Goal: Transaction & Acquisition: Purchase product/service

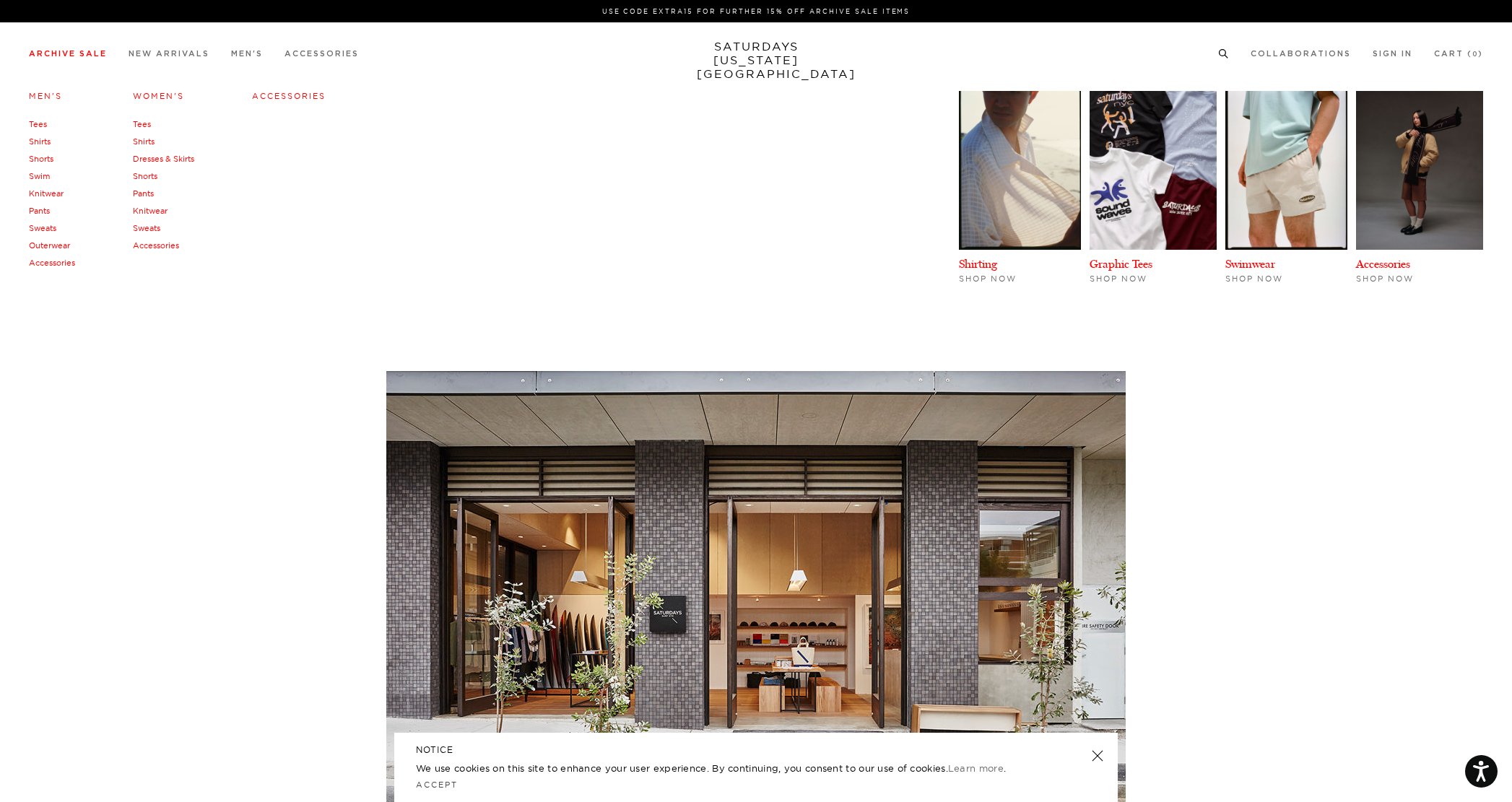
click at [41, 125] on link "Tees" at bounding box center [38, 125] width 18 height 10
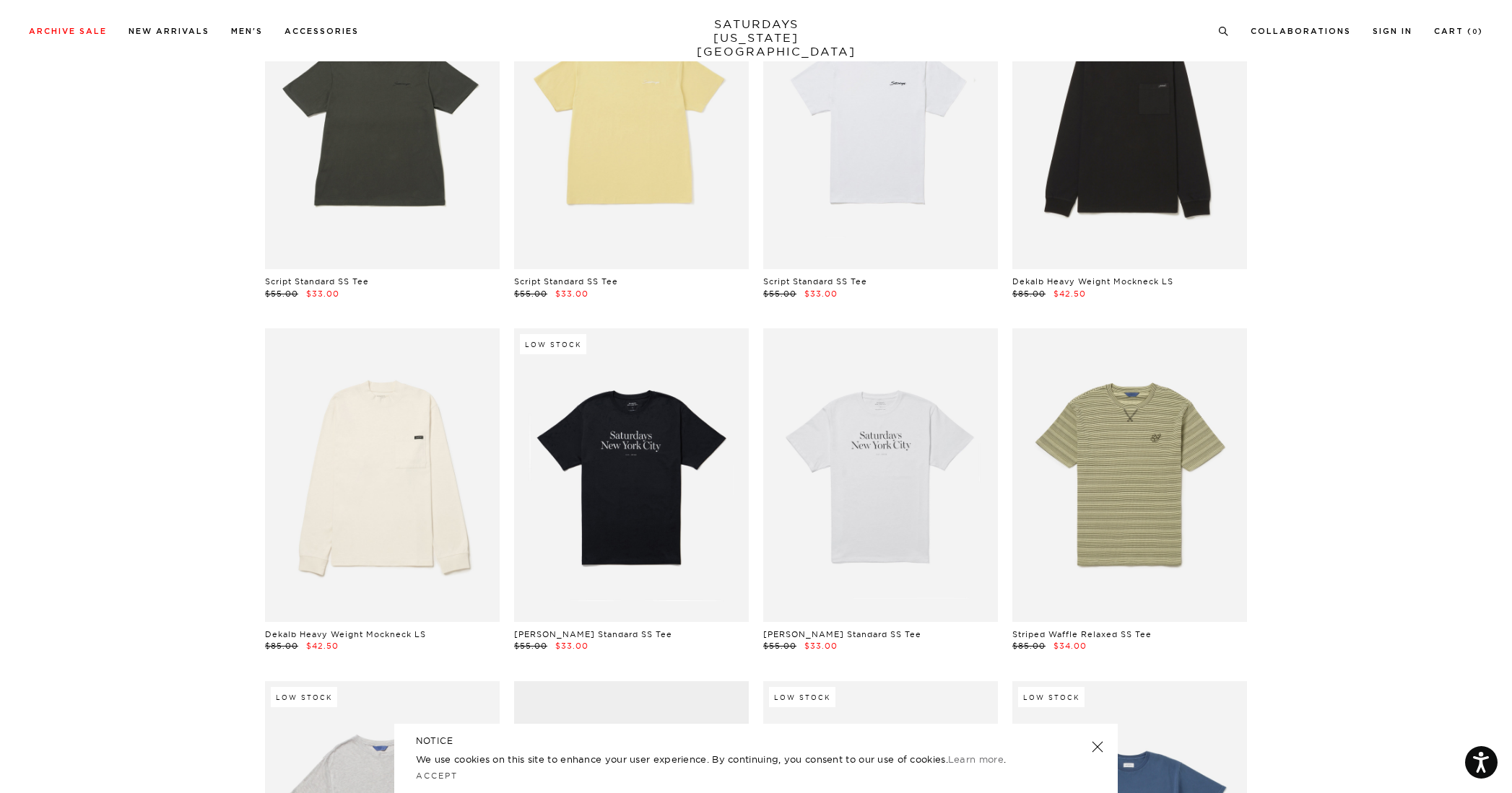
scroll to position [95, 0]
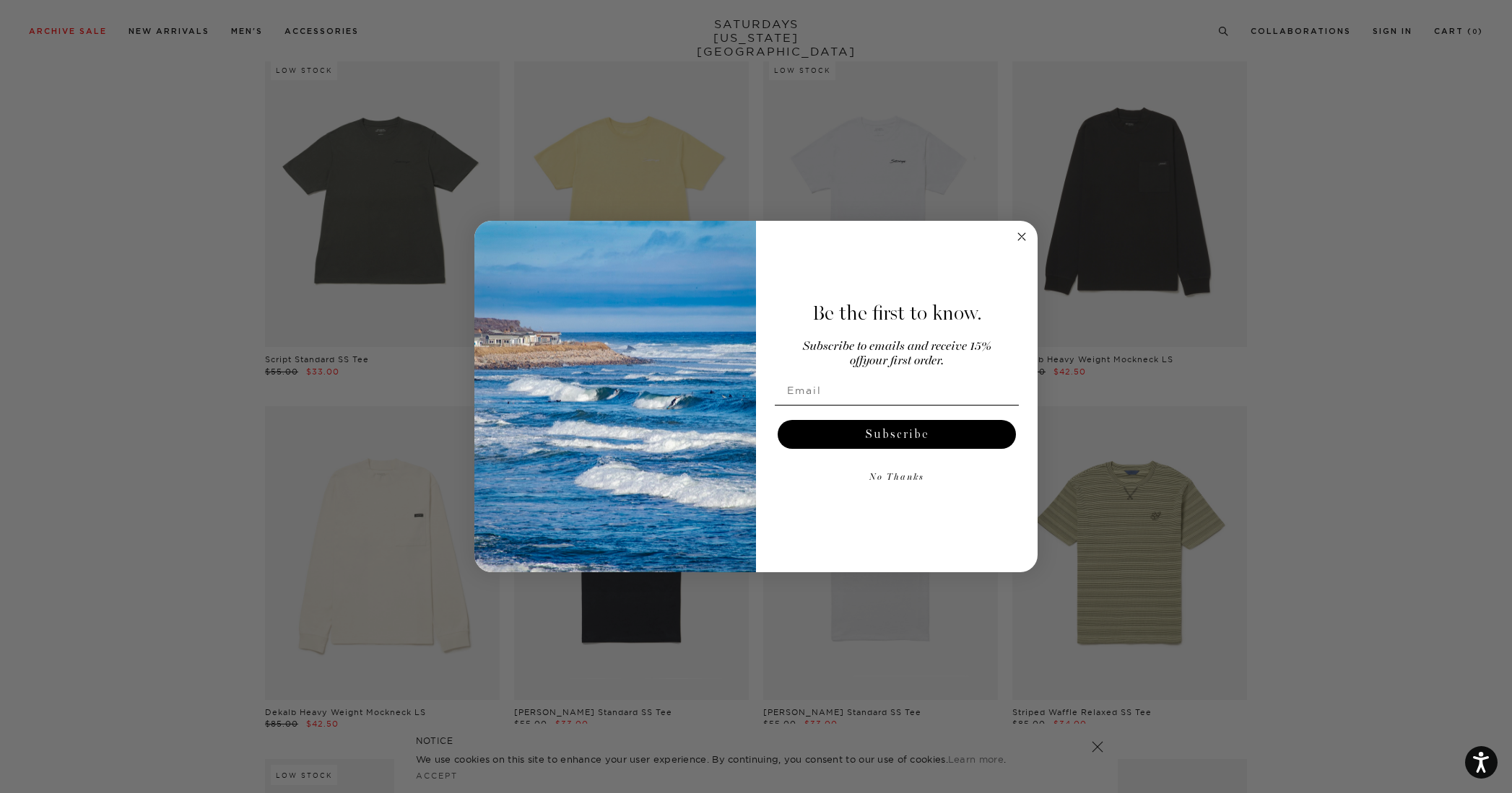
click at [1029, 235] on circle "Close dialog" at bounding box center [1022, 236] width 16 height 16
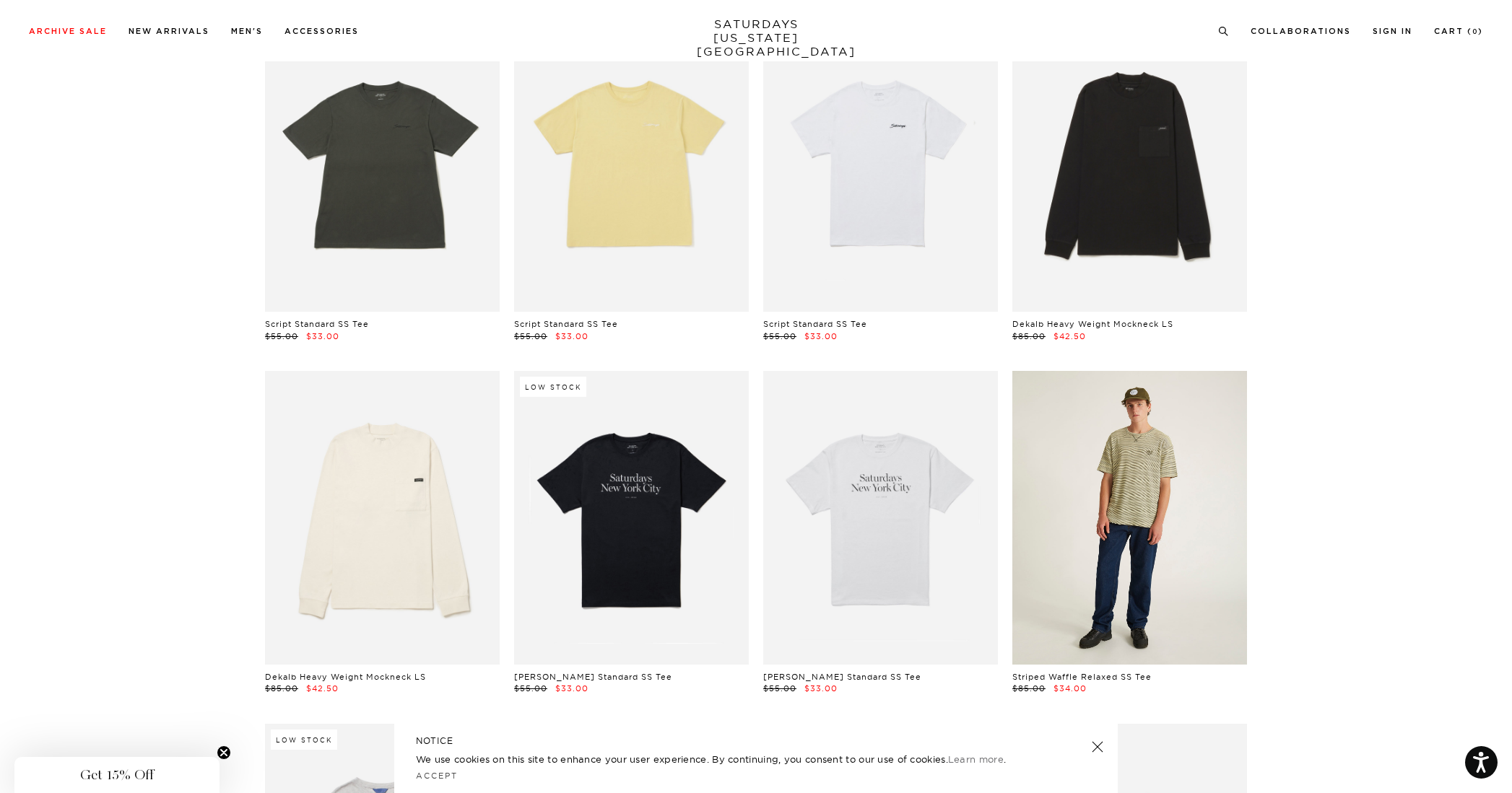
scroll to position [0, 0]
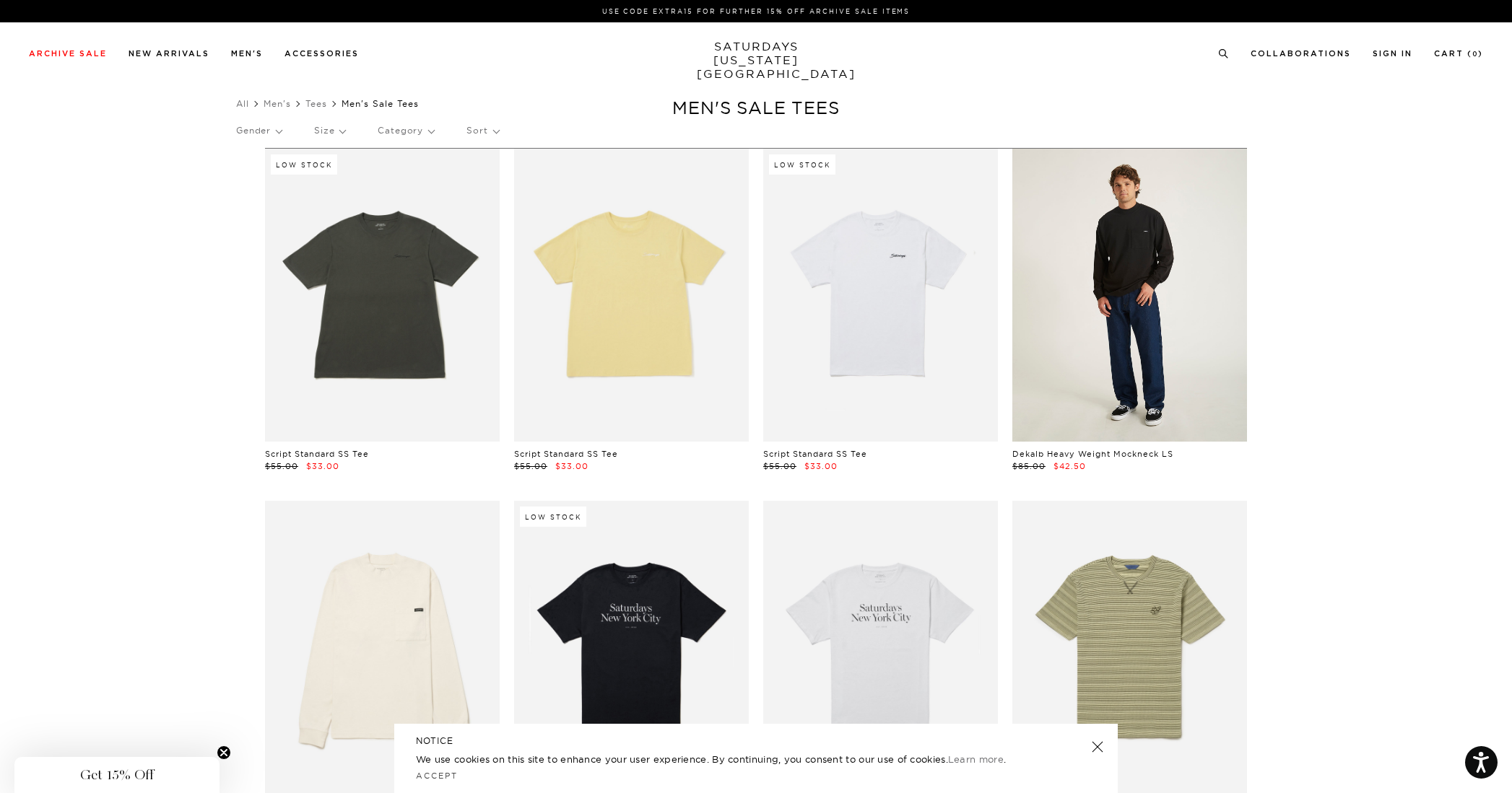
click at [1149, 326] on link at bounding box center [1129, 295] width 234 height 293
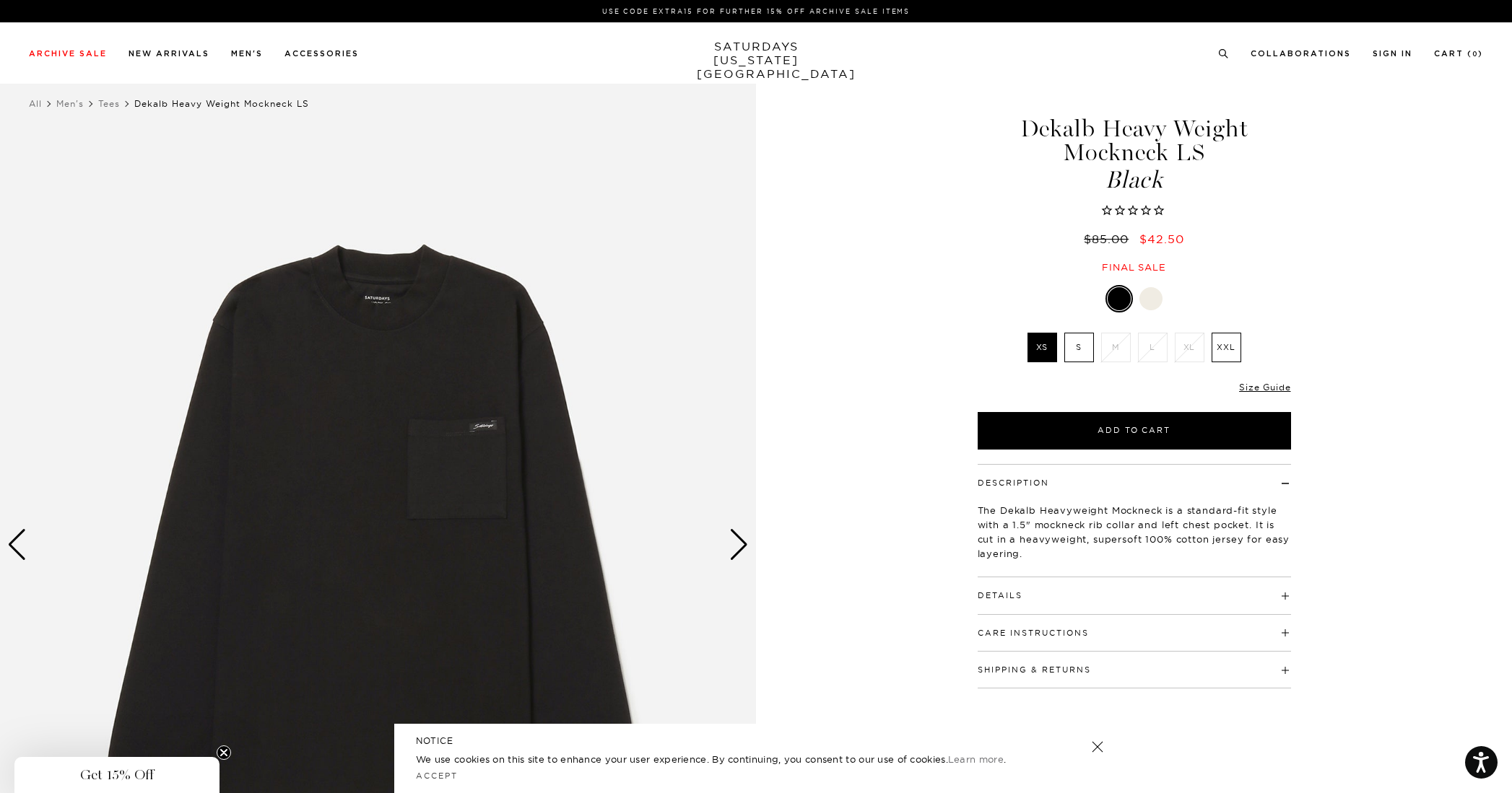
click at [739, 538] on div "Next slide" at bounding box center [739, 545] width 19 height 32
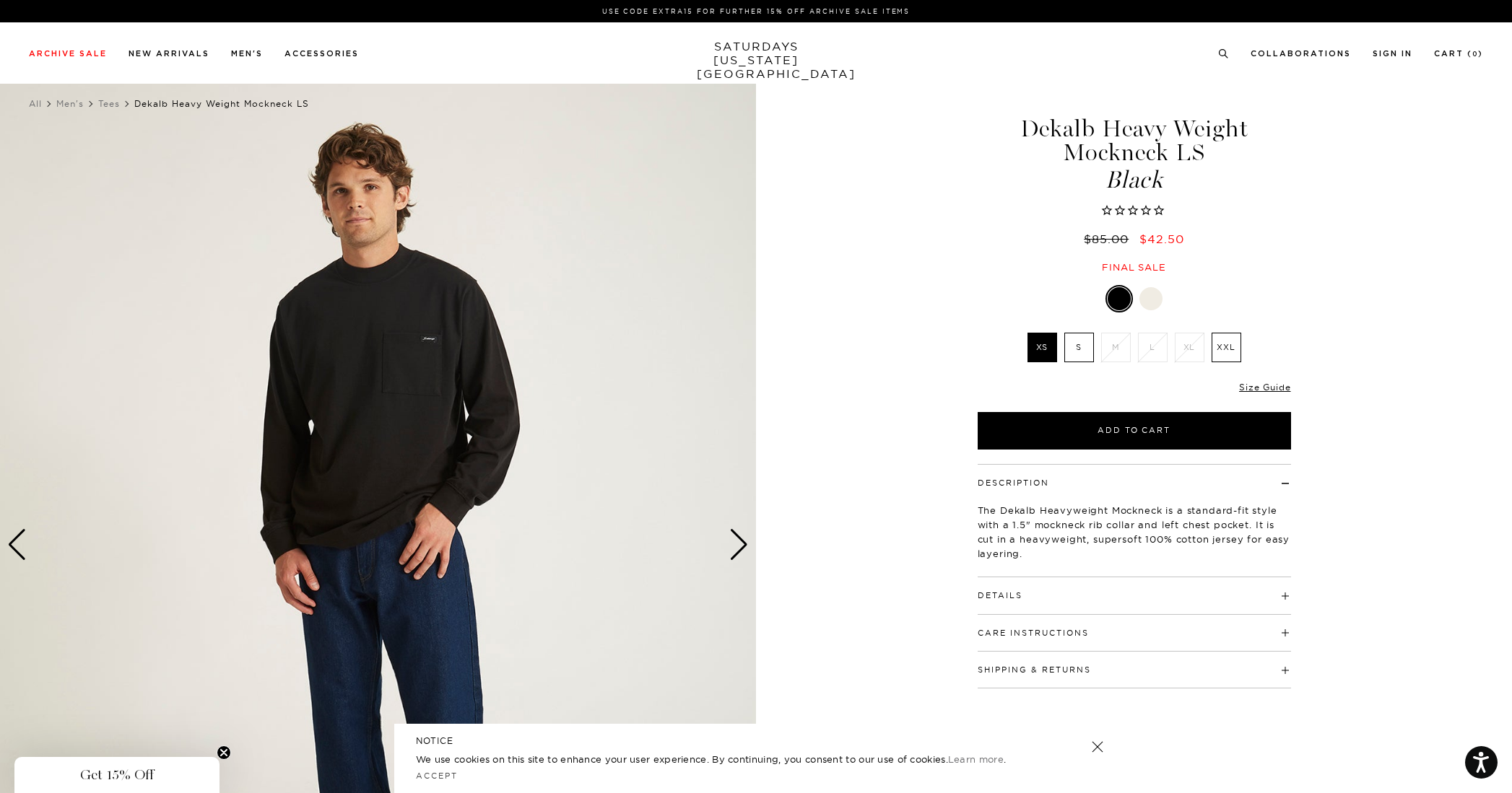
click at [739, 538] on div "Next slide" at bounding box center [739, 545] width 19 height 32
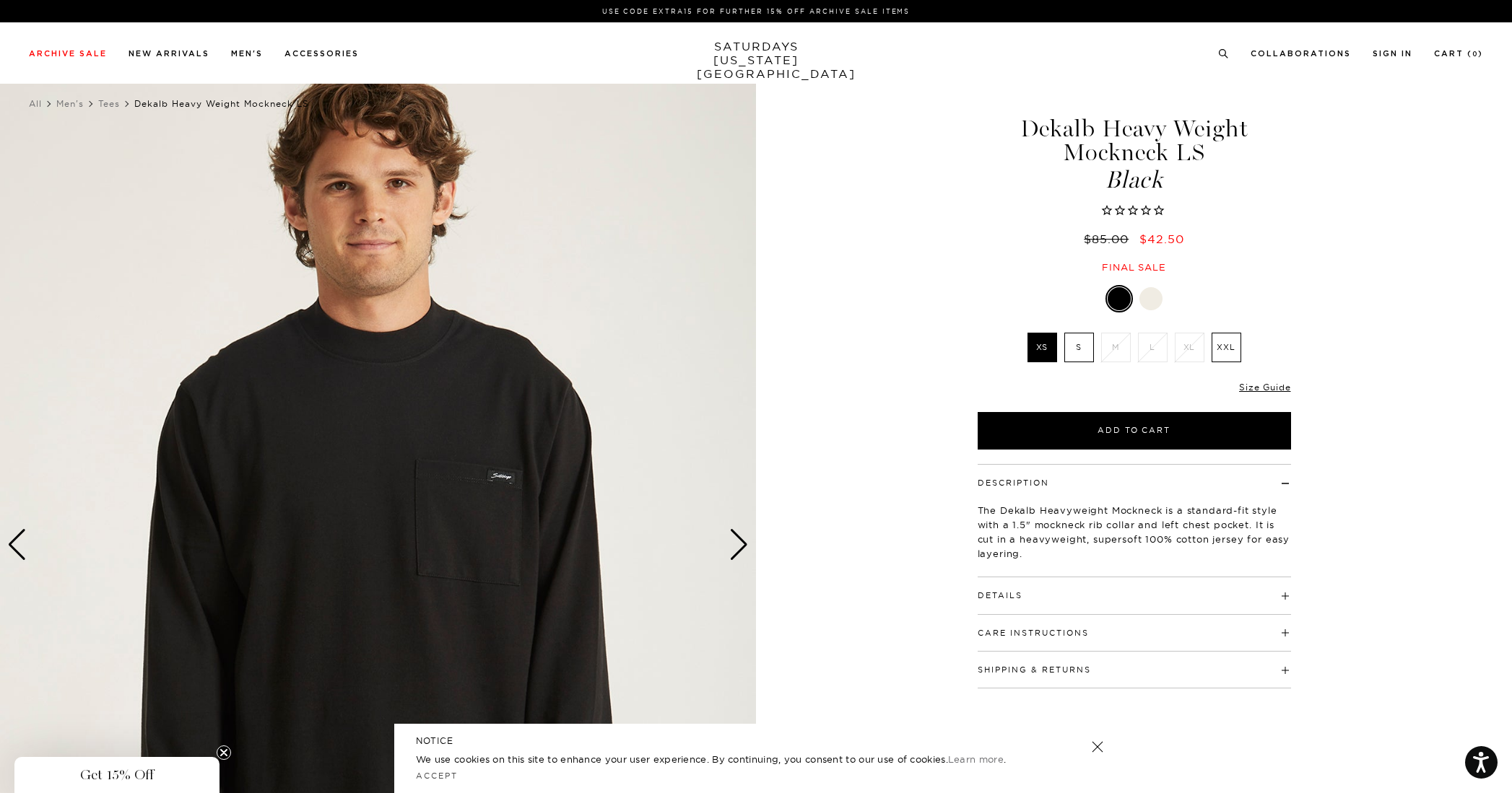
click at [739, 538] on div "Next slide" at bounding box center [739, 545] width 19 height 32
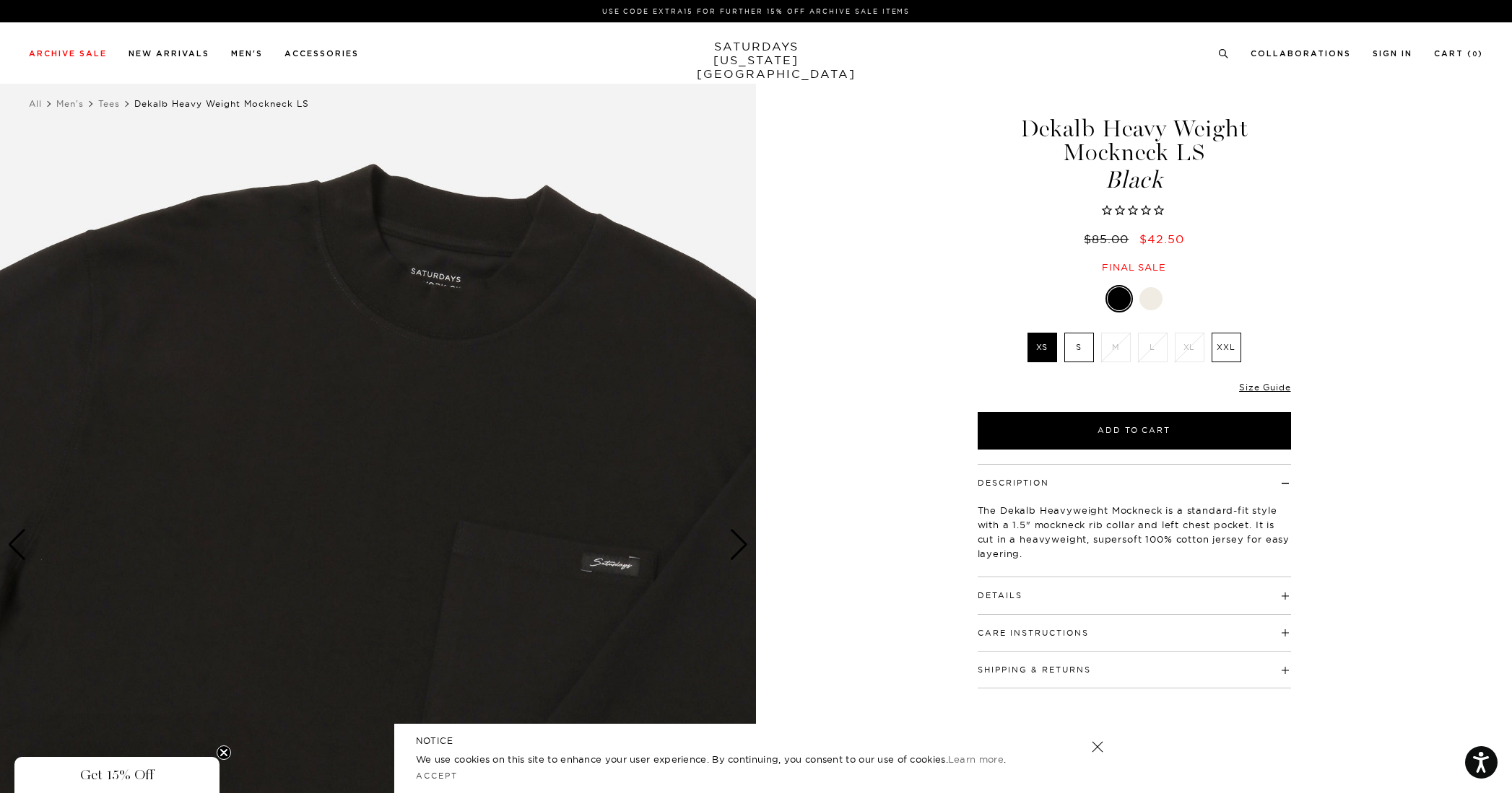
click at [739, 538] on div "Next slide" at bounding box center [739, 545] width 19 height 32
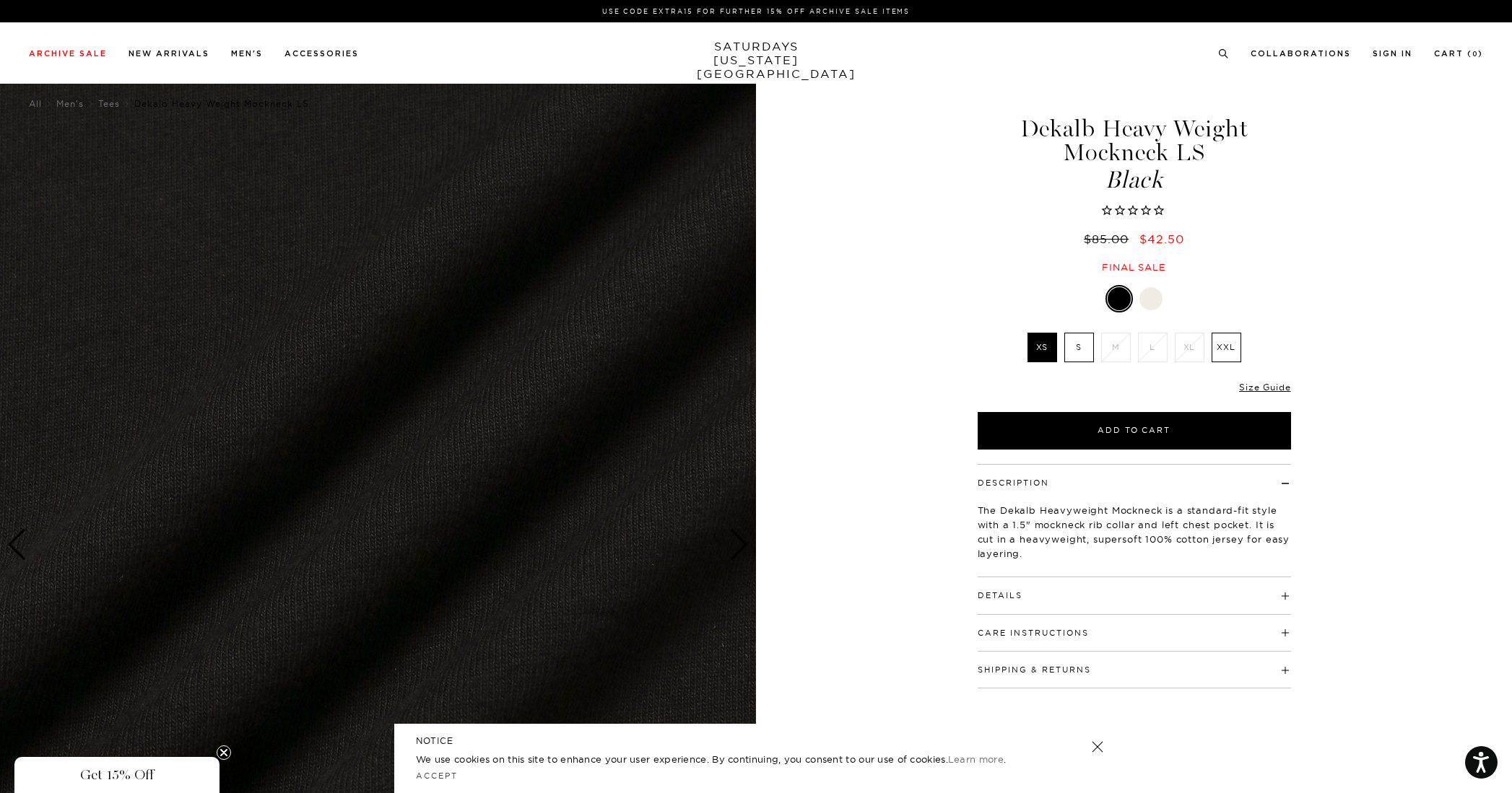
click at [739, 538] on div "Next slide" at bounding box center [739, 545] width 19 height 32
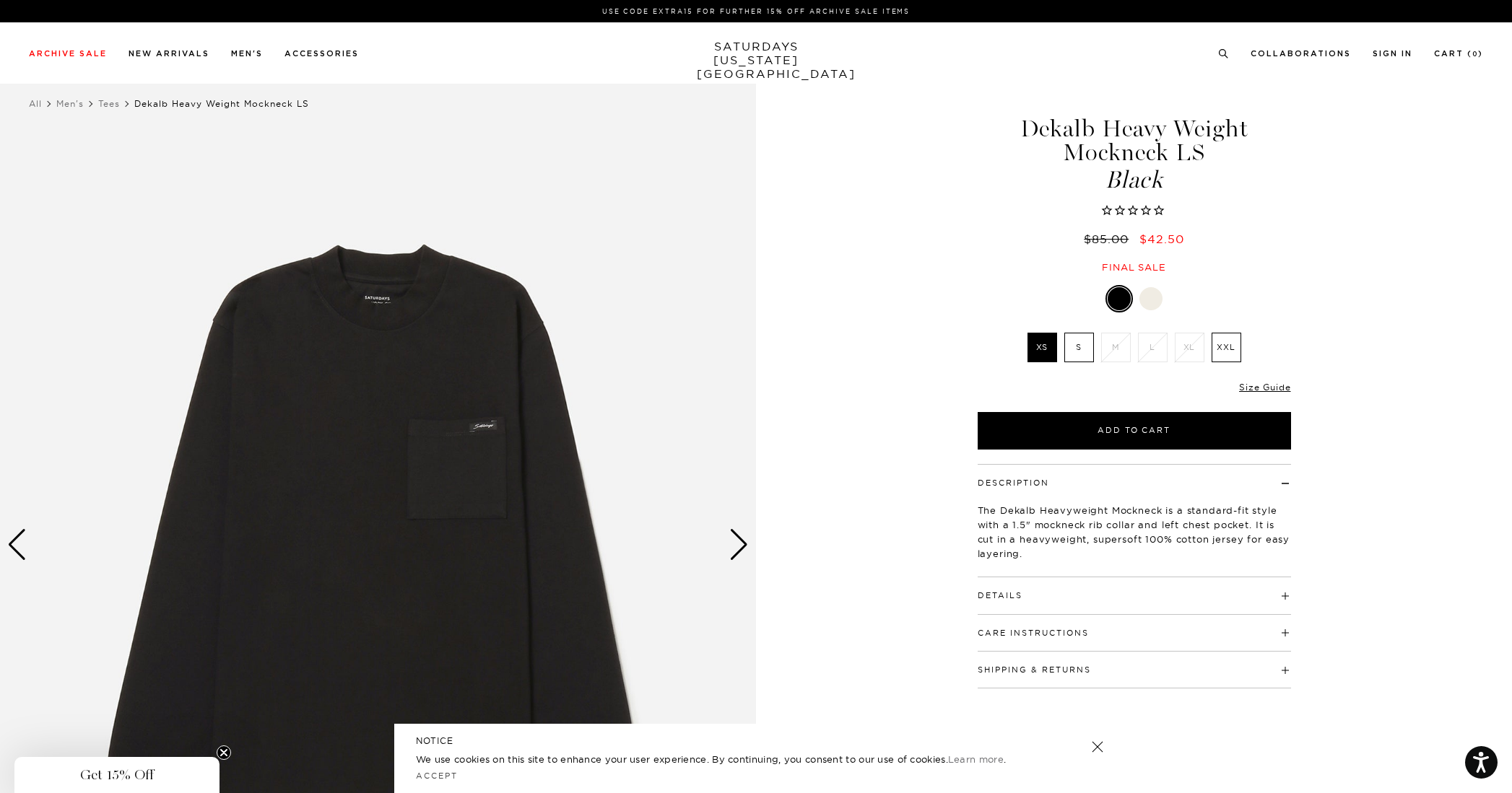
click at [739, 538] on div "Next slide" at bounding box center [739, 545] width 19 height 32
